Goal: Task Accomplishment & Management: Use online tool/utility

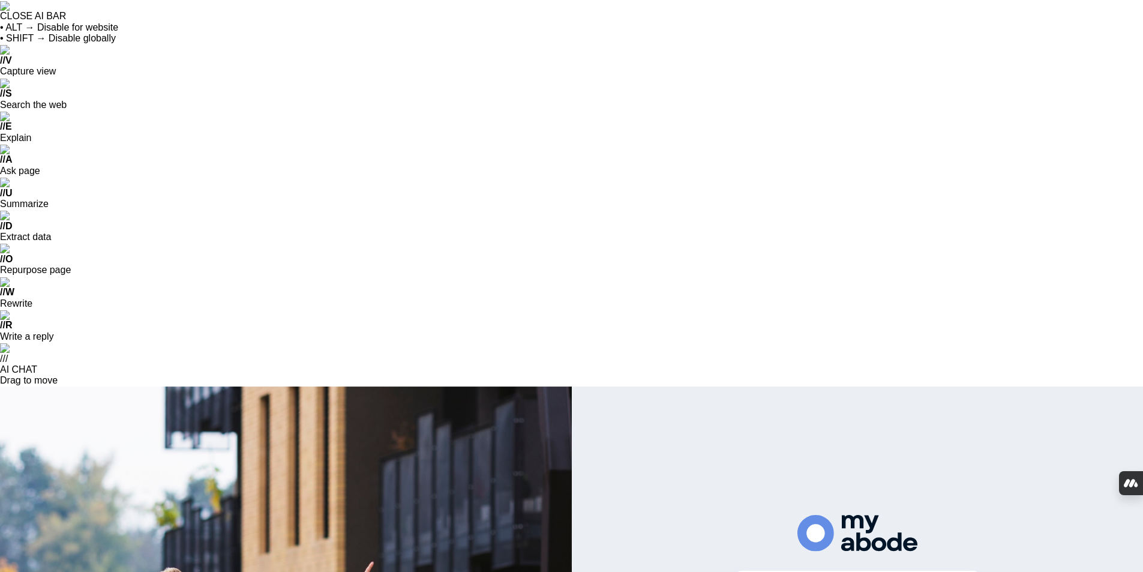
scroll to position [2285, 0]
drag, startPoint x: 0, startPoint y: 0, endPoint x: 813, endPoint y: 270, distance: 856.4
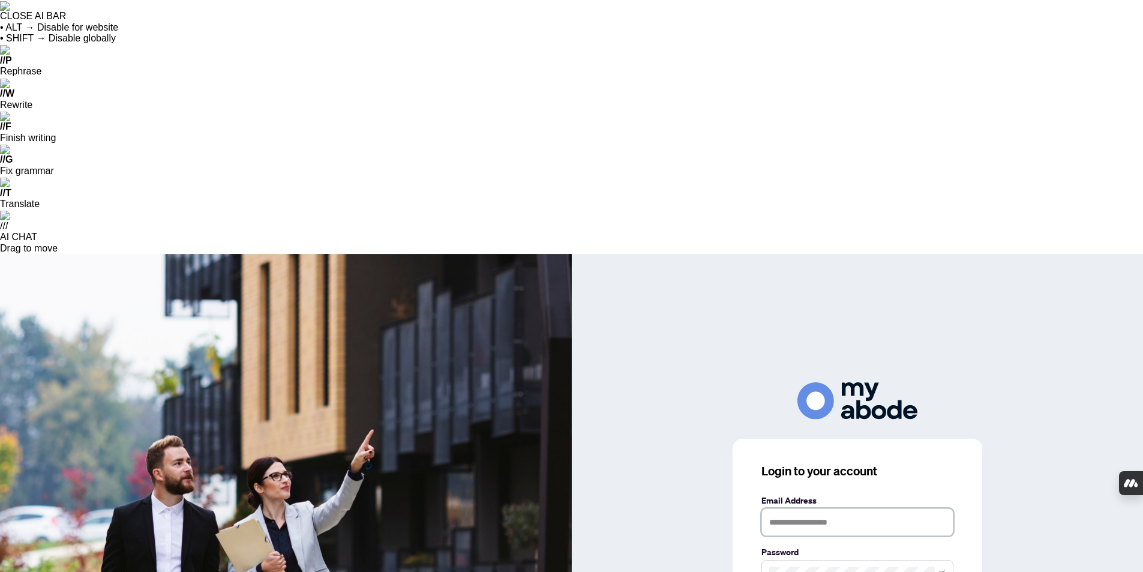
click at [780, 508] on input "text" at bounding box center [857, 522] width 192 height 28
type input "**********"
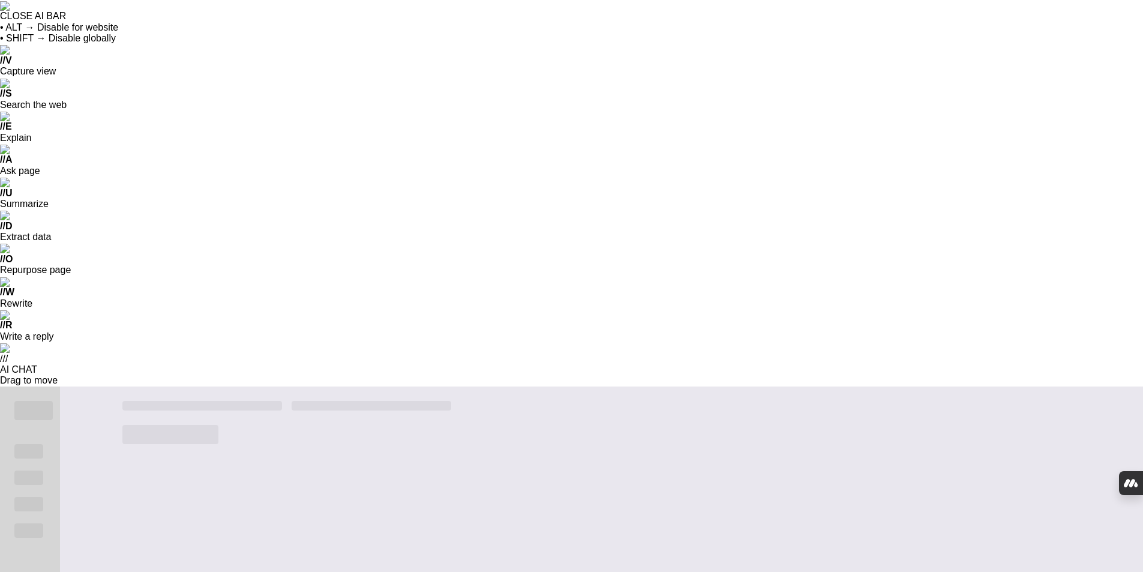
scroll to position [2285, 0]
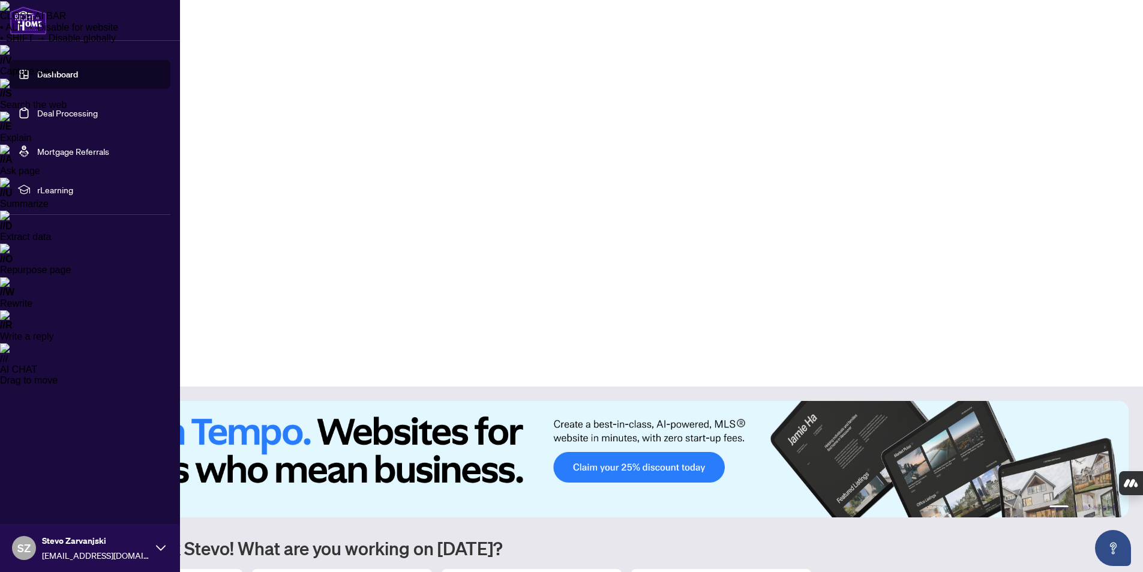
click at [81, 112] on link "Deal Processing" at bounding box center [67, 112] width 61 height 11
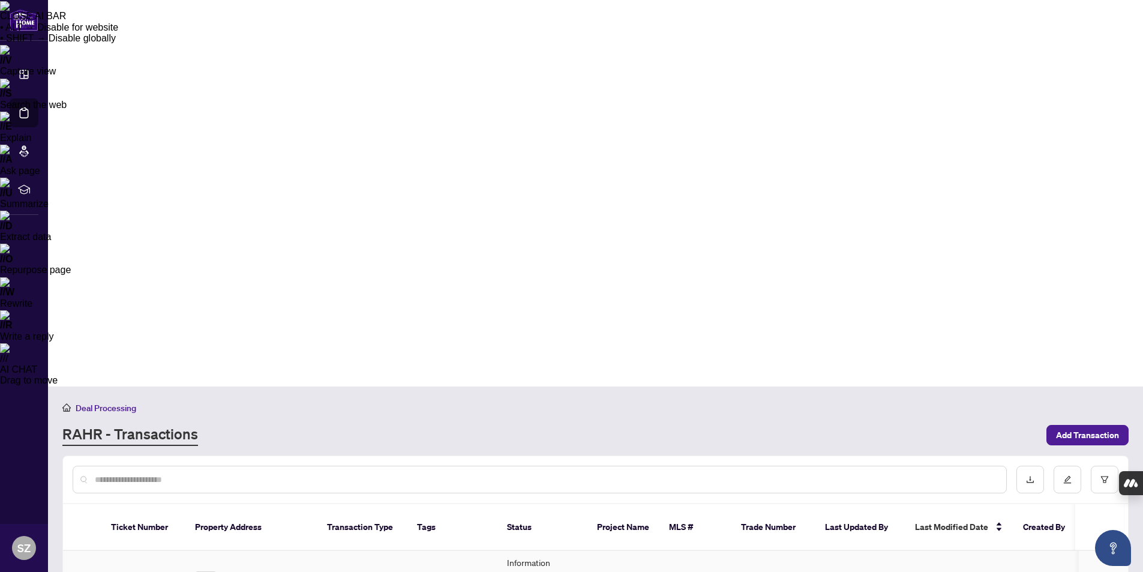
click at [121, 551] on td "46196" at bounding box center [143, 582] width 84 height 63
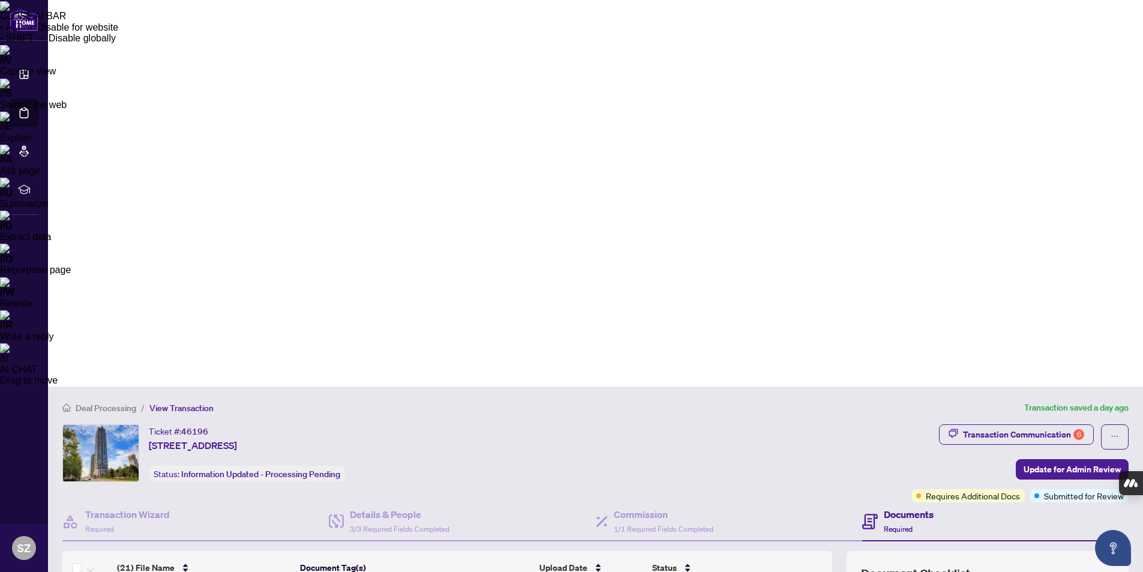
scroll to position [720, 0]
click at [1020, 425] on div "Transaction Communication 6" at bounding box center [1023, 434] width 121 height 19
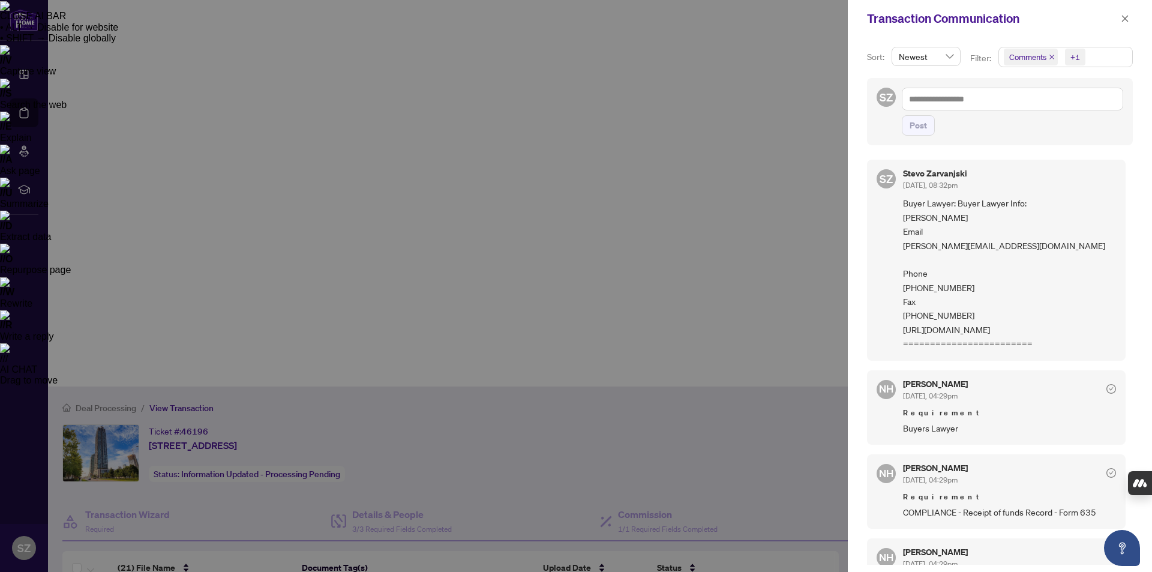
click at [625, 66] on div at bounding box center [576, 286] width 1152 height 572
drag, startPoint x: 1127, startPoint y: 21, endPoint x: 1083, endPoint y: 23, distance: 44.4
click at [1125, 22] on icon "close" at bounding box center [1124, 18] width 8 height 8
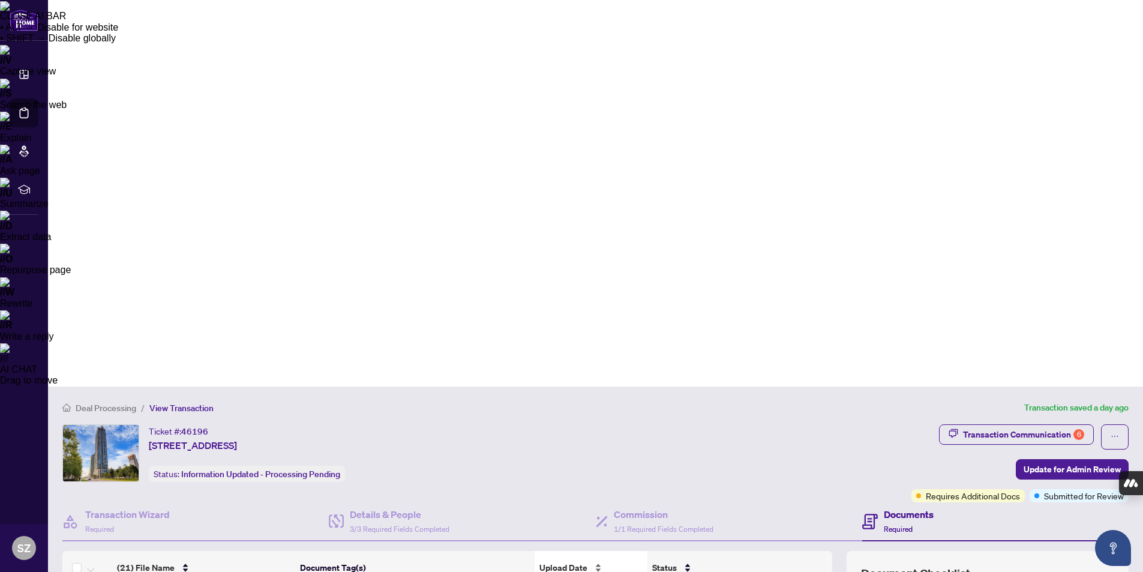
scroll to position [2, 0]
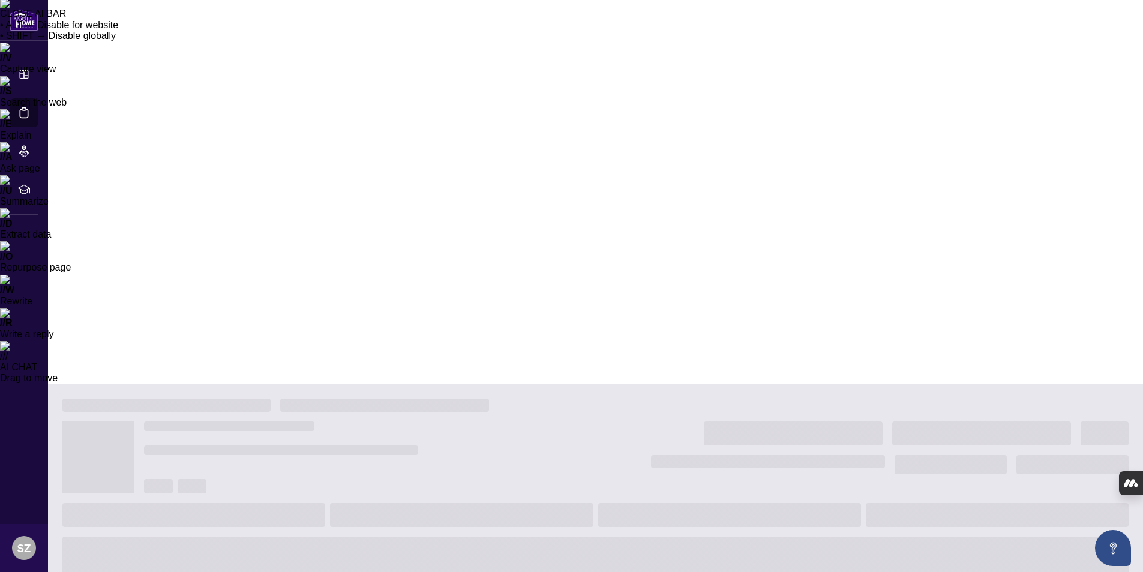
scroll to position [2285, 0]
